Goal: Transaction & Acquisition: Download file/media

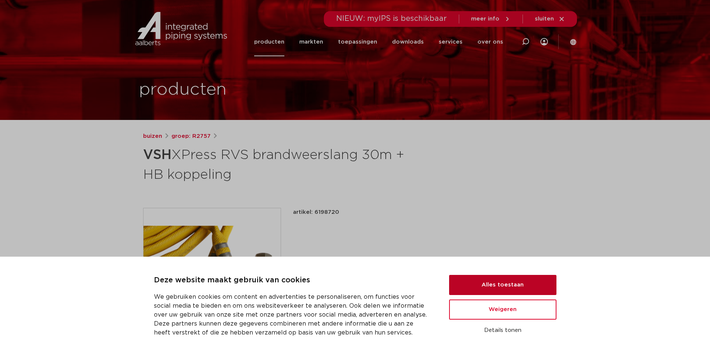
click at [492, 287] on button "Alles toestaan" at bounding box center [502, 285] width 107 height 20
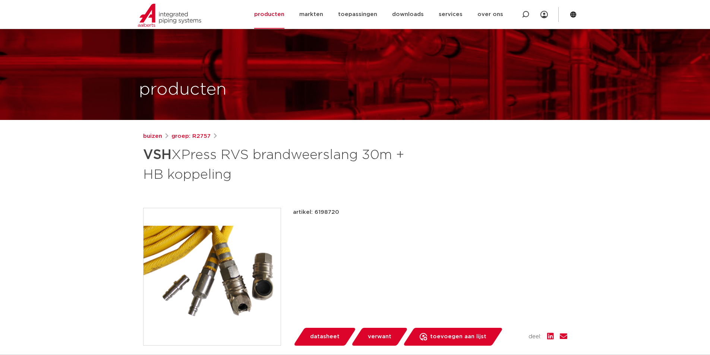
scroll to position [186, 0]
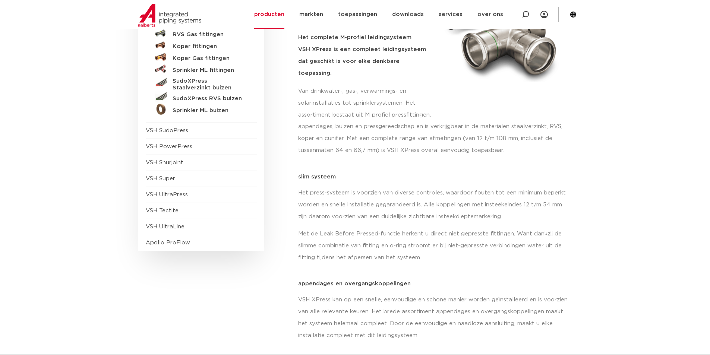
scroll to position [373, 0]
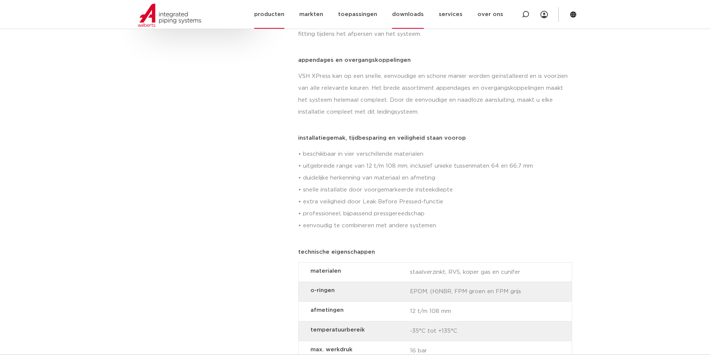
click at [405, 13] on link "downloads" at bounding box center [408, 14] width 32 height 29
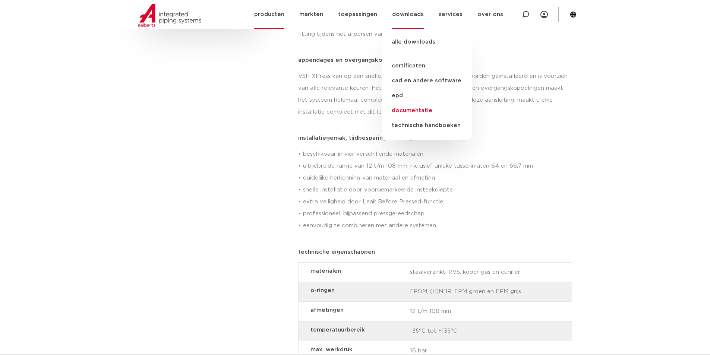
click at [418, 110] on link "documentatie" at bounding box center [427, 110] width 90 height 15
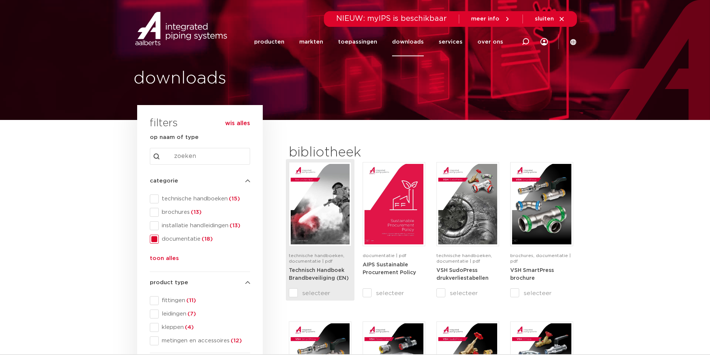
click at [322, 227] on img at bounding box center [320, 204] width 59 height 81
